Goal: Information Seeking & Learning: Learn about a topic

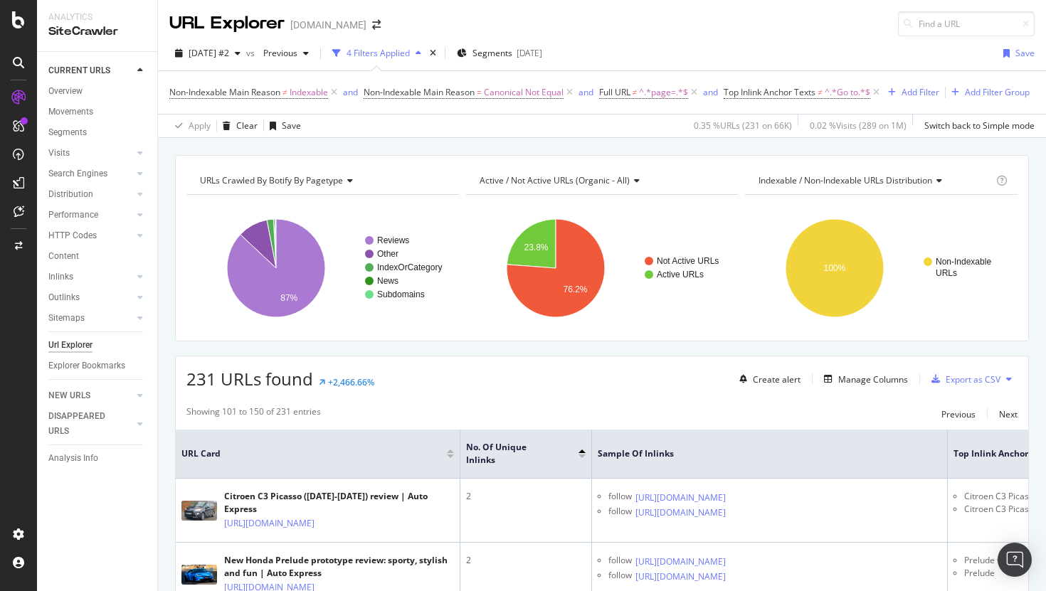
scroll to position [0, 270]
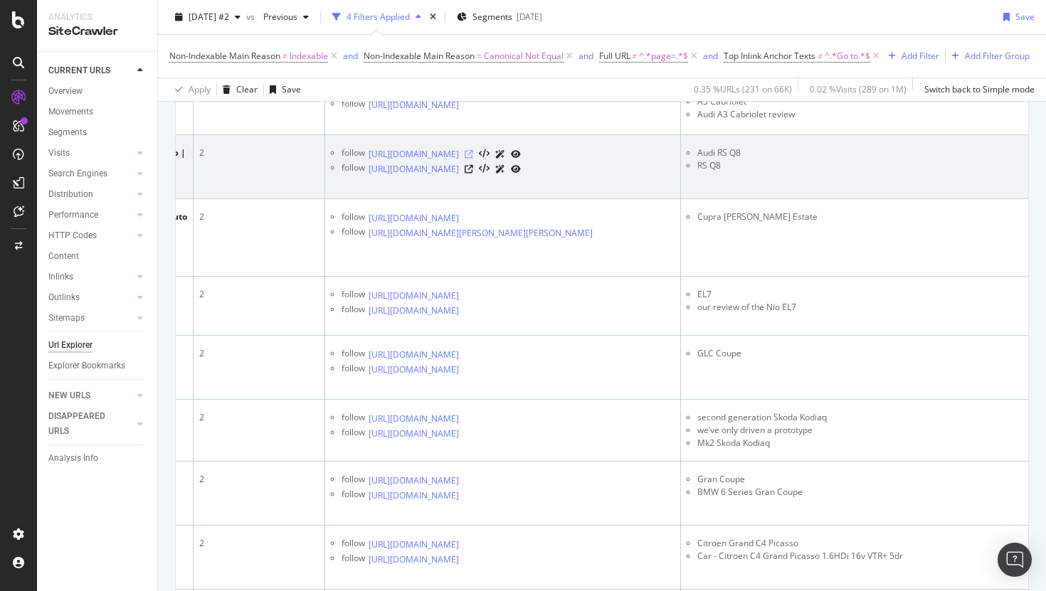
click at [473, 159] on icon at bounding box center [468, 154] width 9 height 9
click at [473, 174] on icon at bounding box center [468, 169] width 9 height 9
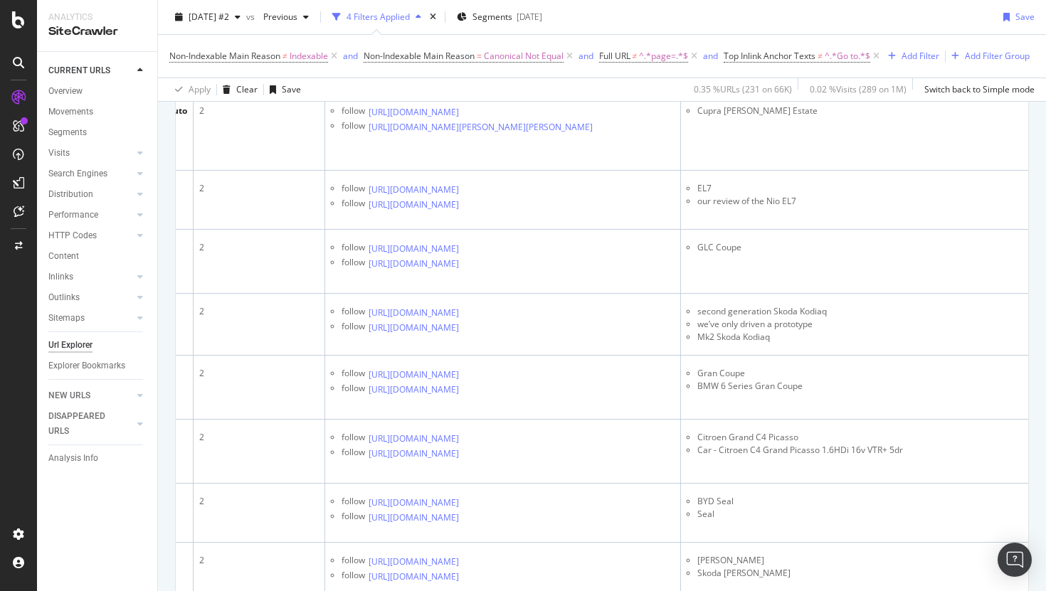
scroll to position [893, 0]
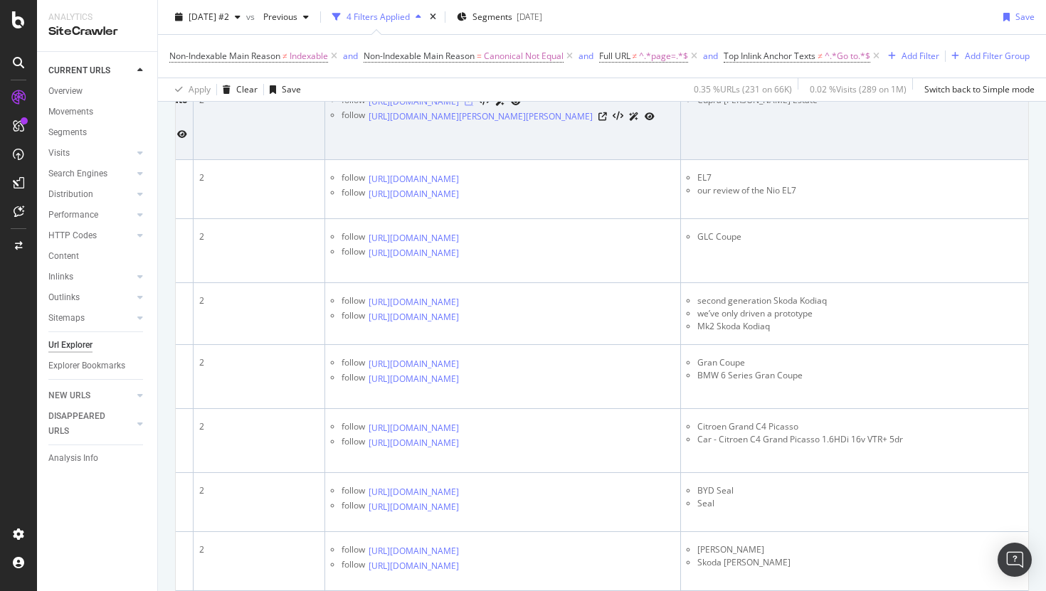
click at [473, 106] on icon at bounding box center [468, 101] width 9 height 9
click at [746, 107] on li "Cupra [PERSON_NAME] Estate" at bounding box center [859, 100] width 325 height 13
copy tbody "Cupra [PERSON_NAME] Estate"
